Goal: Task Accomplishment & Management: Use online tool/utility

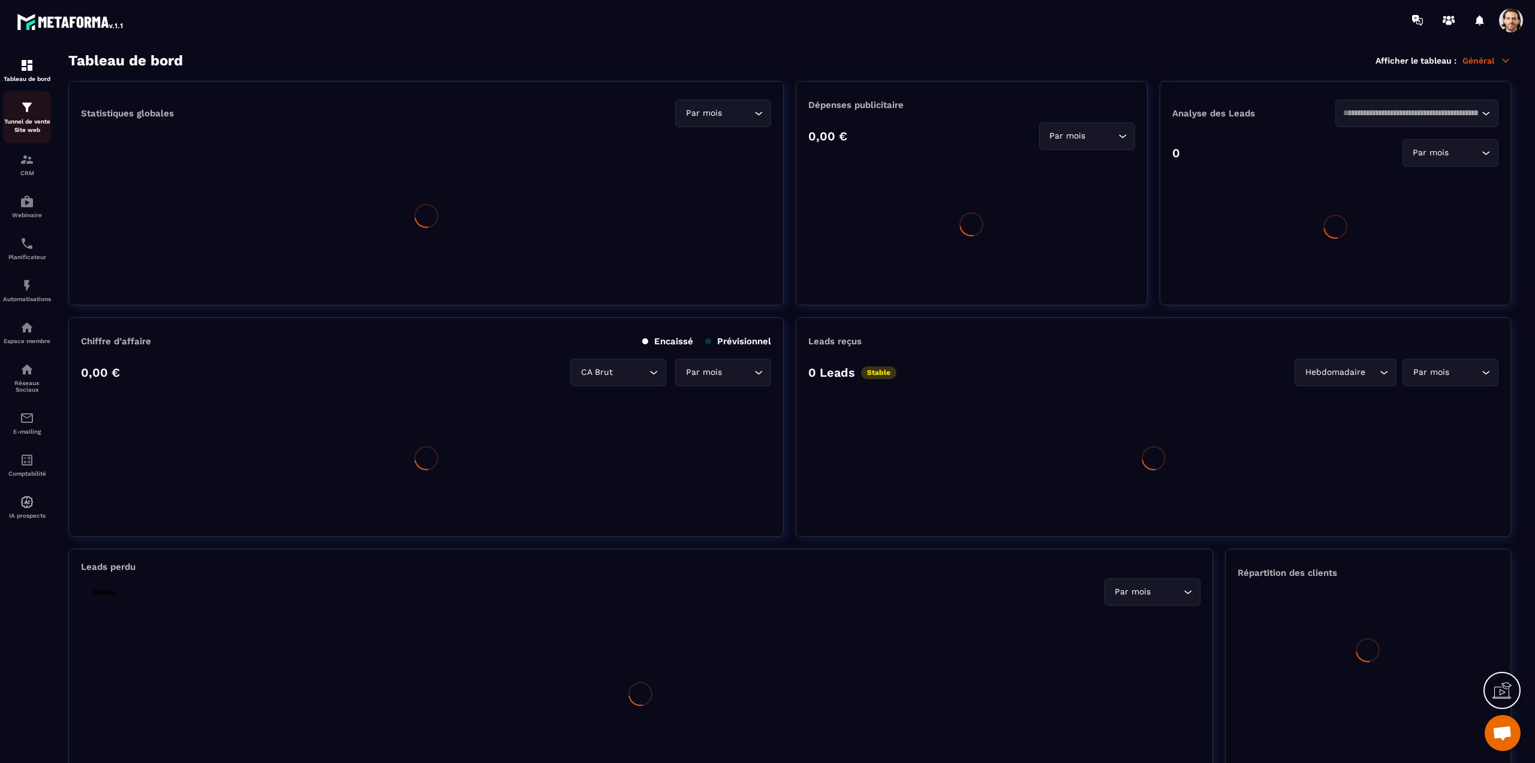
click at [35, 119] on p "Tunnel de vente Site web" at bounding box center [27, 126] width 48 height 17
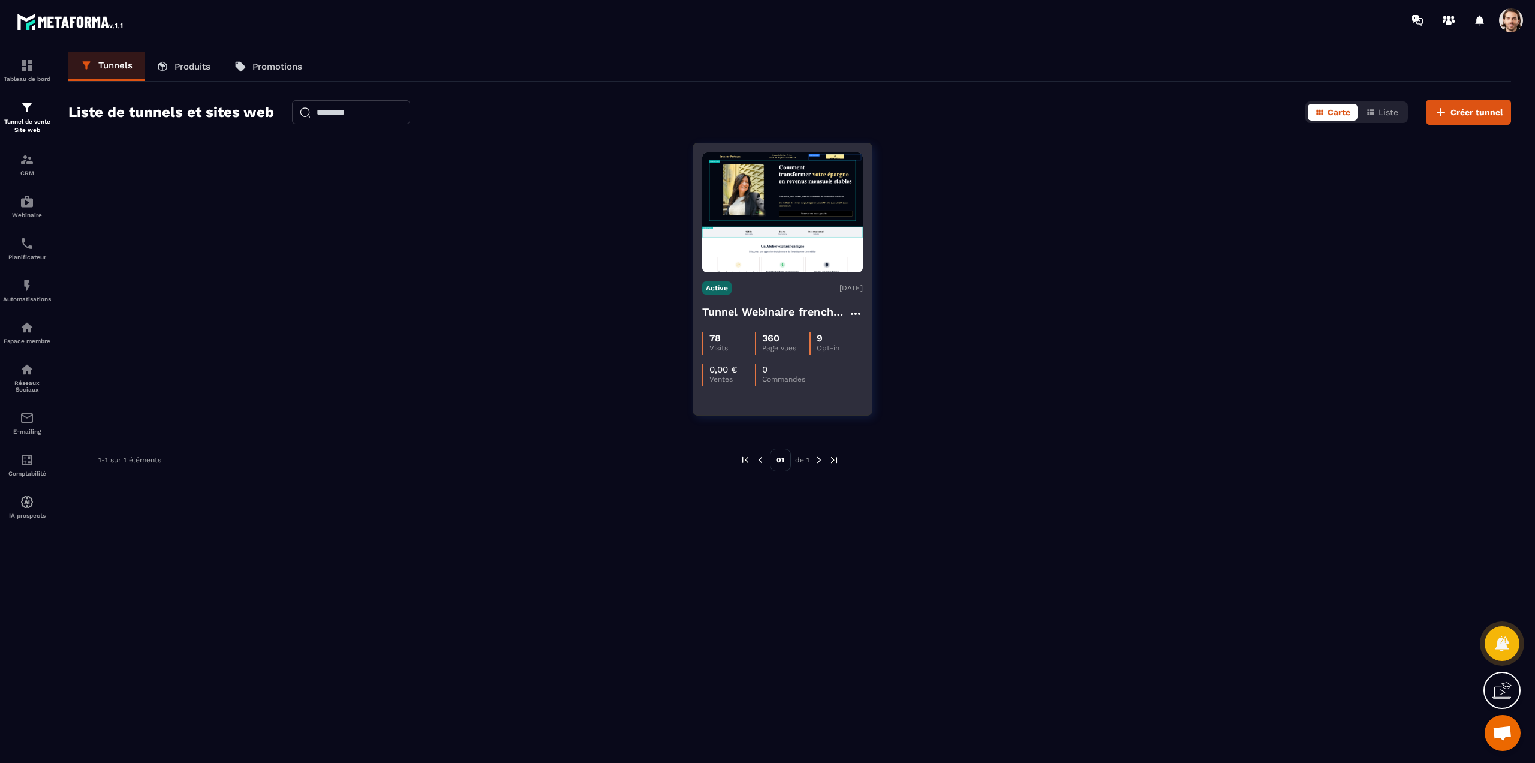
click at [772, 320] on h4 "Tunnel Webinaire frenchy partners" at bounding box center [775, 311] width 146 height 17
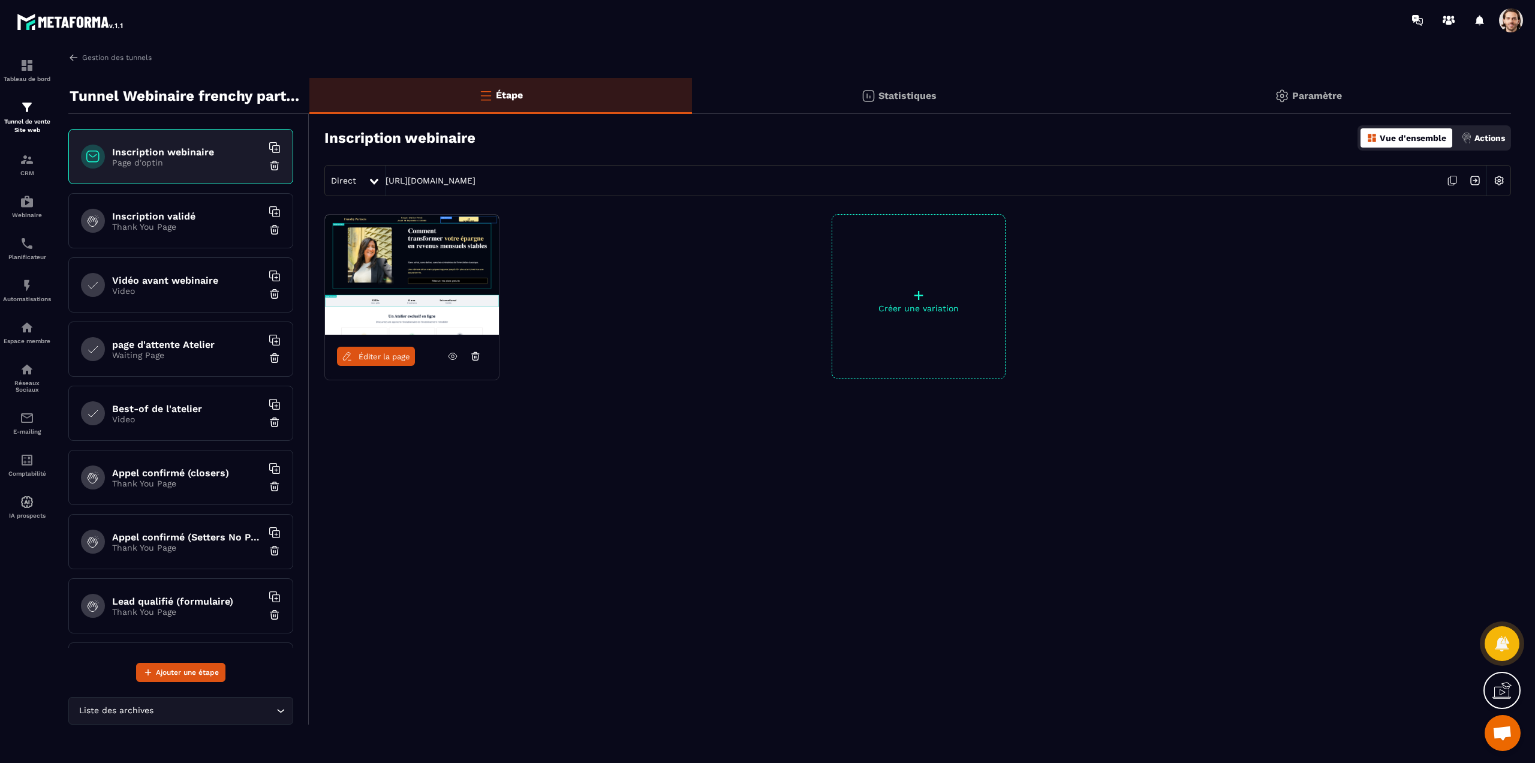
click at [169, 152] on h6 "Inscription webinaire" at bounding box center [187, 151] width 150 height 11
click at [380, 351] on link "Éditer la page" at bounding box center [376, 356] width 78 height 19
